Goal: Information Seeking & Learning: Find specific fact

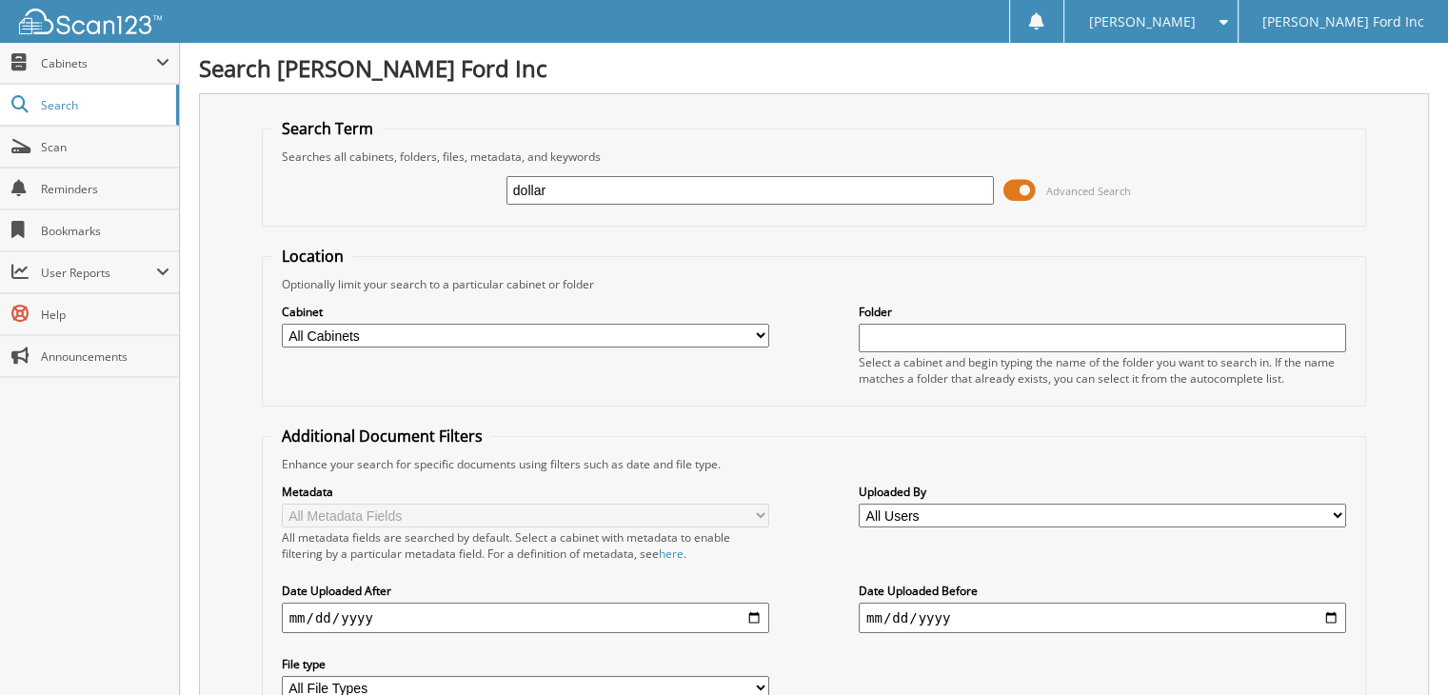
type input "dollar"
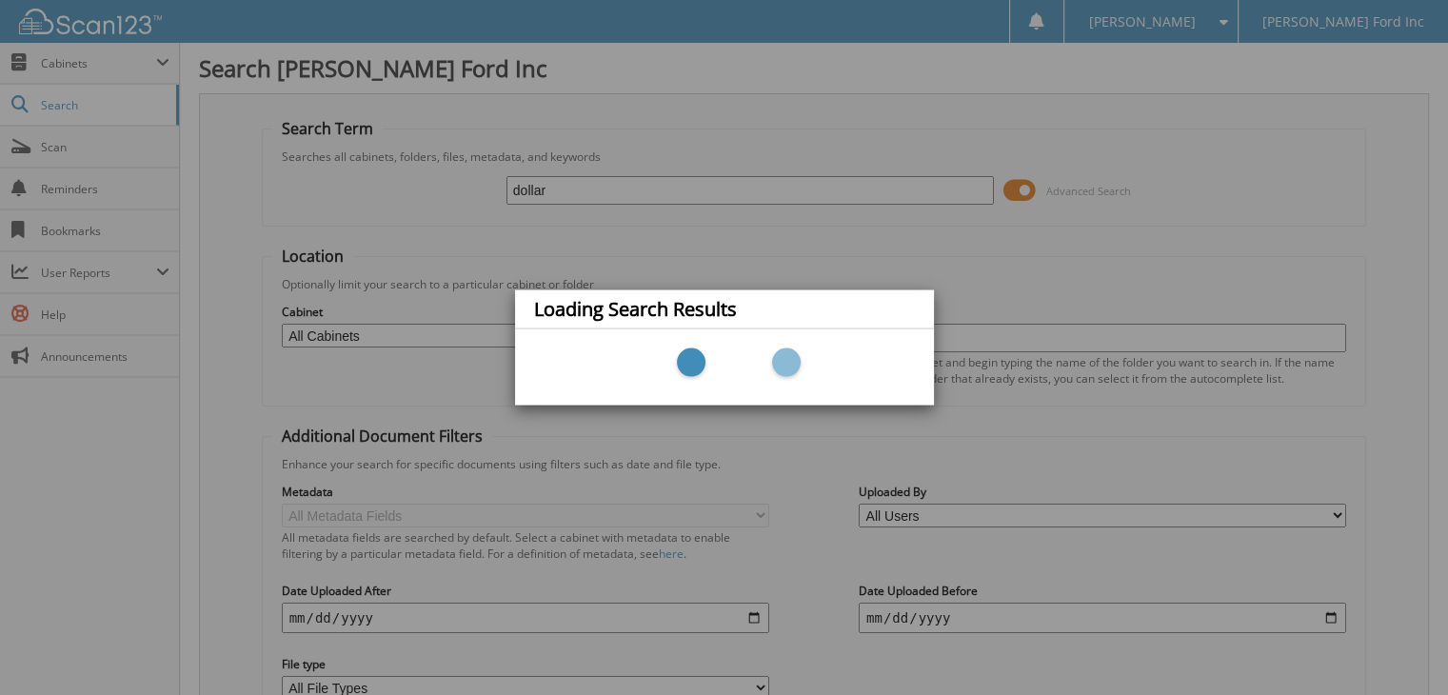
click at [568, 195] on div "Loading Search Results" at bounding box center [724, 347] width 1448 height 695
click at [562, 182] on div "Loading Search Results" at bounding box center [724, 347] width 1448 height 695
click at [509, 190] on div "Loading Search Results" at bounding box center [724, 347] width 1448 height 695
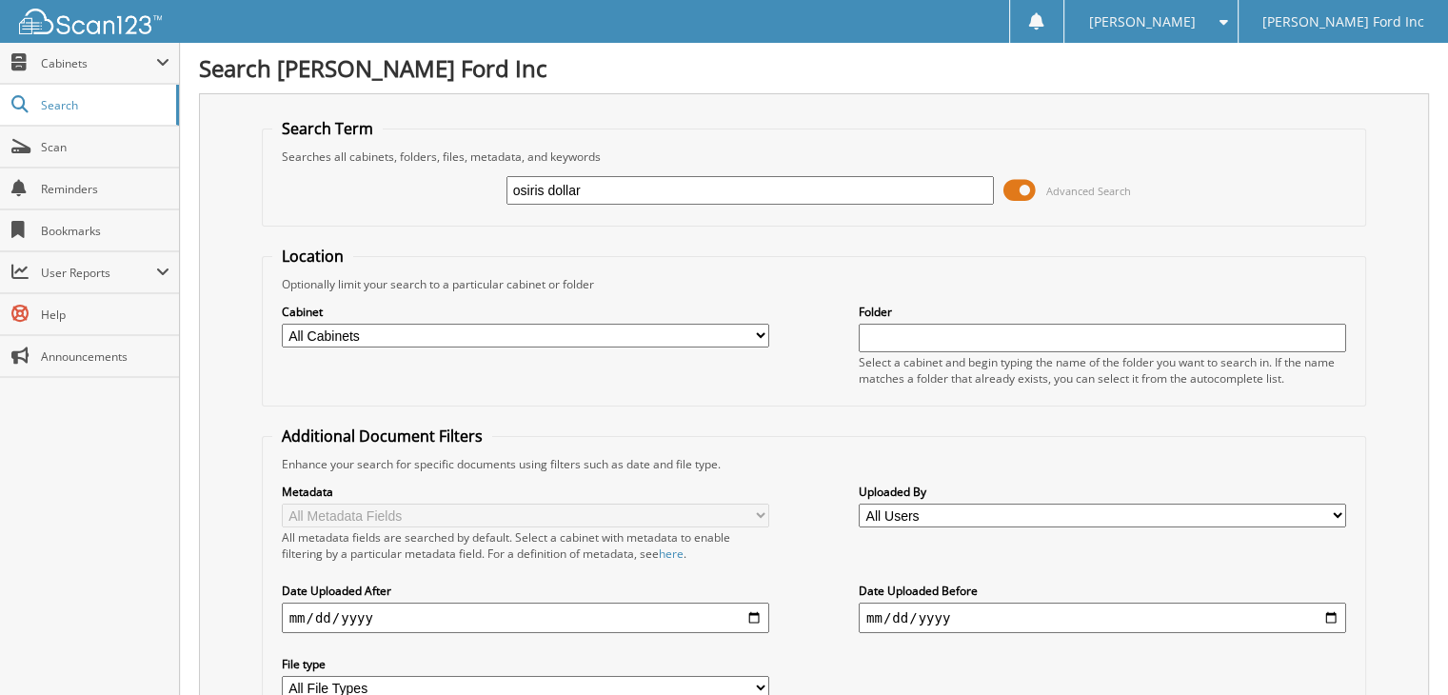
type input "osiris dollar"
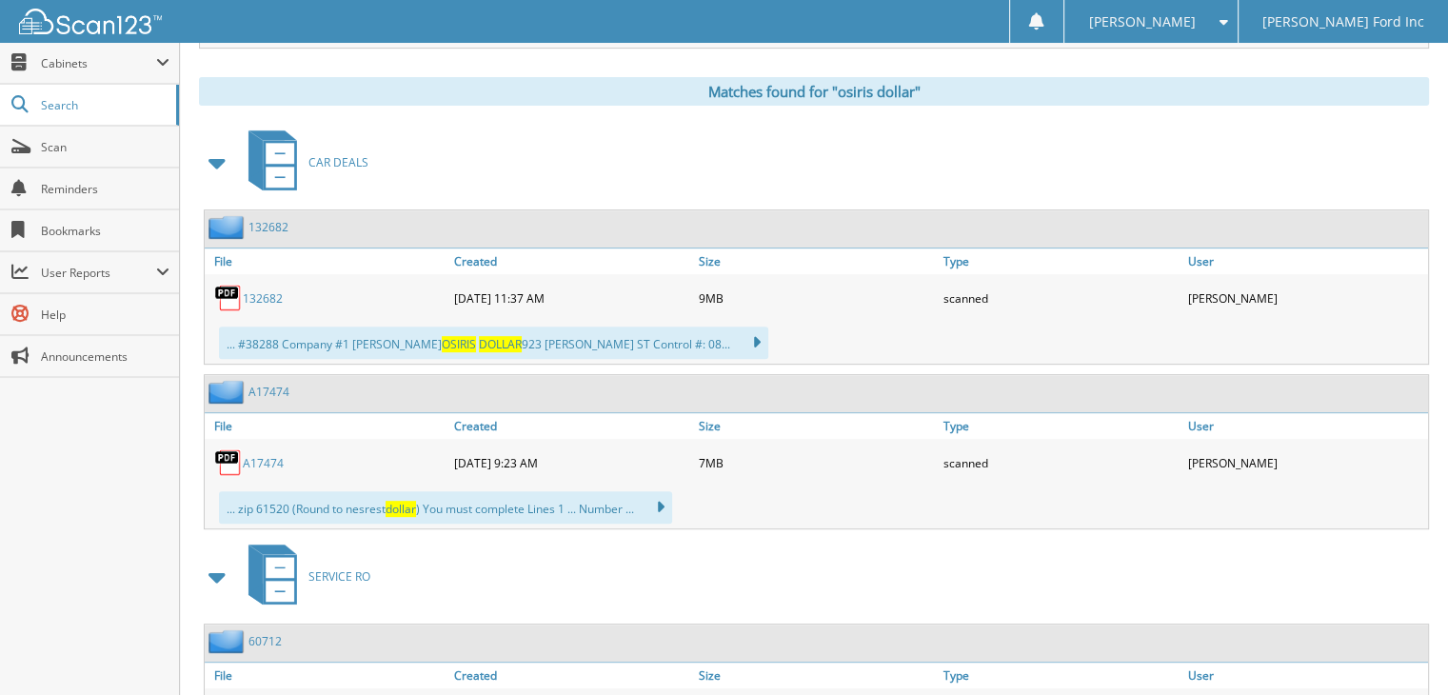
scroll to position [761, 0]
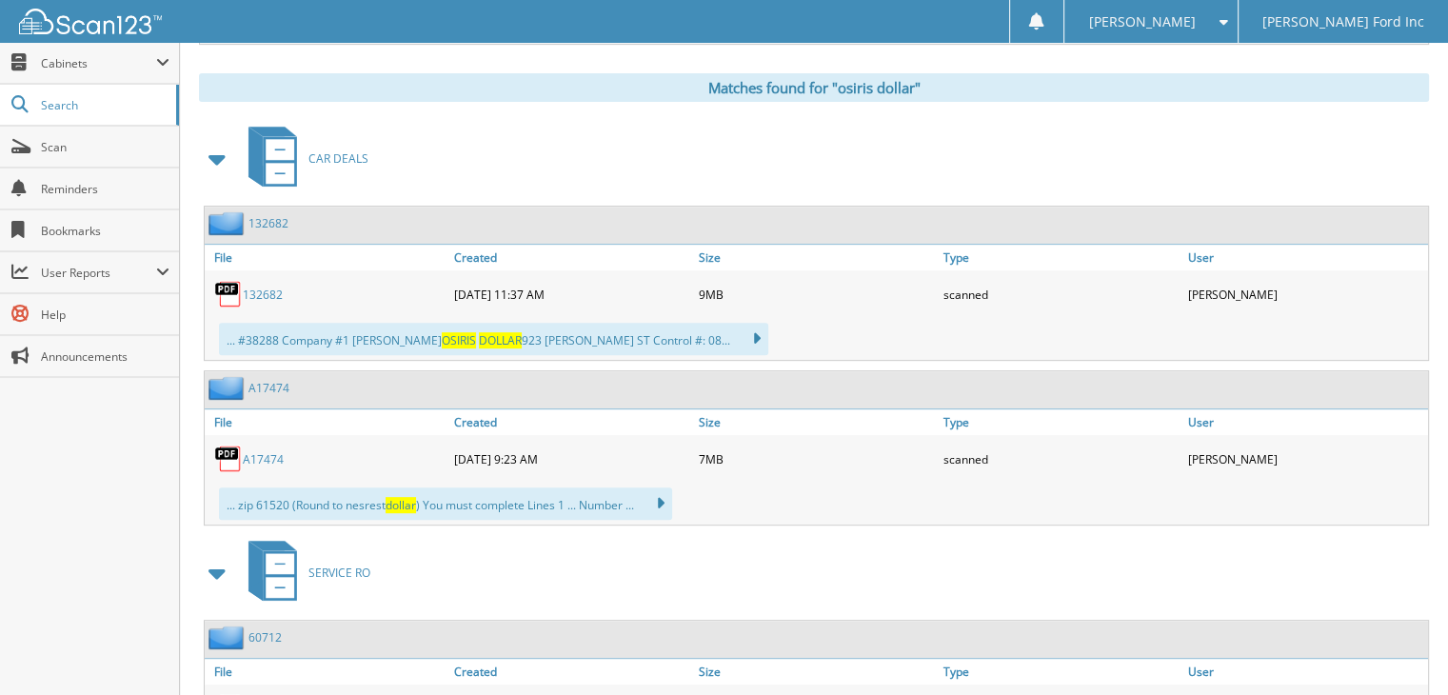
click at [257, 287] on link "132682" at bounding box center [263, 295] width 40 height 16
